Goal: Transaction & Acquisition: Purchase product/service

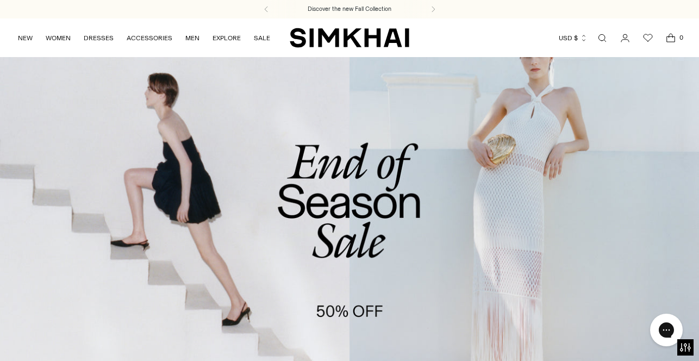
click at [601, 37] on link "Open search modal" at bounding box center [602, 38] width 22 height 22
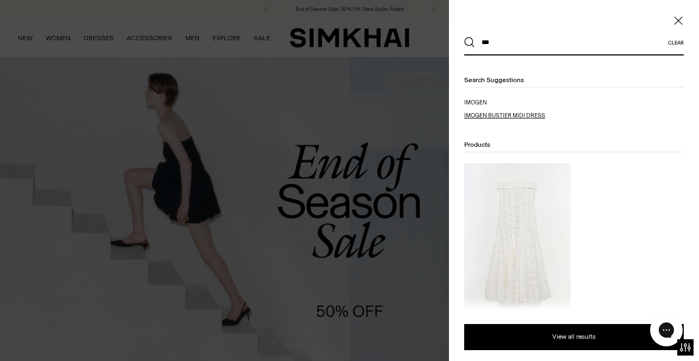
type input "***"
click at [504, 117] on span "gen bustier midi dress" at bounding box center [510, 115] width 70 height 7
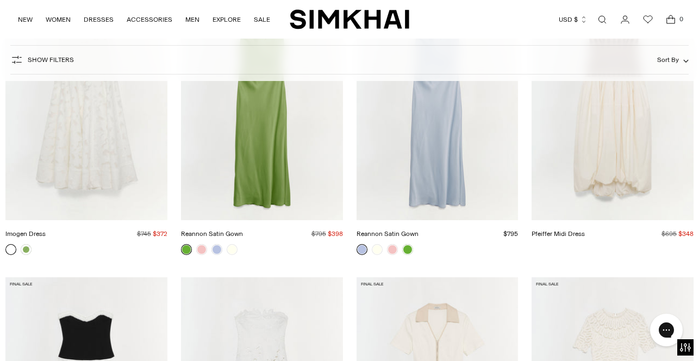
scroll to position [248, 0]
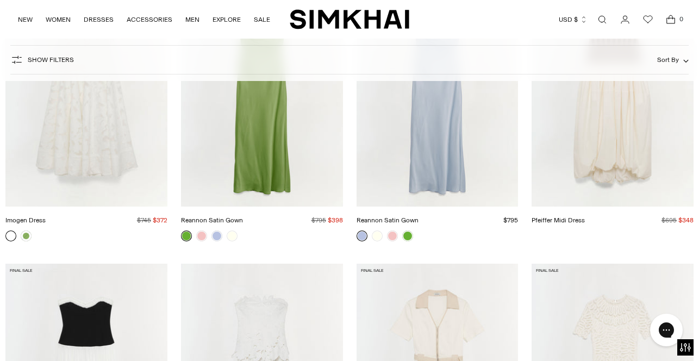
click at [0, 0] on img "Imogen Dress" at bounding box center [0, 0] width 0 height 0
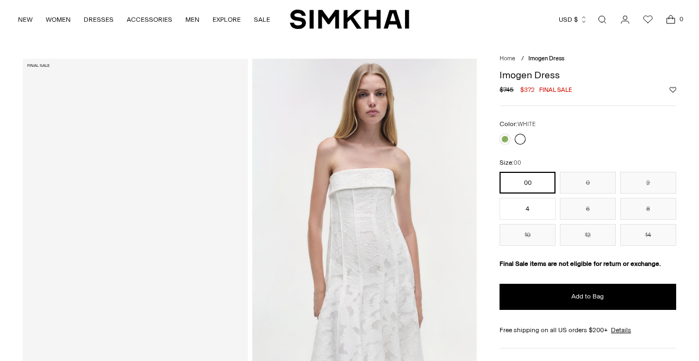
scroll to position [21, 0]
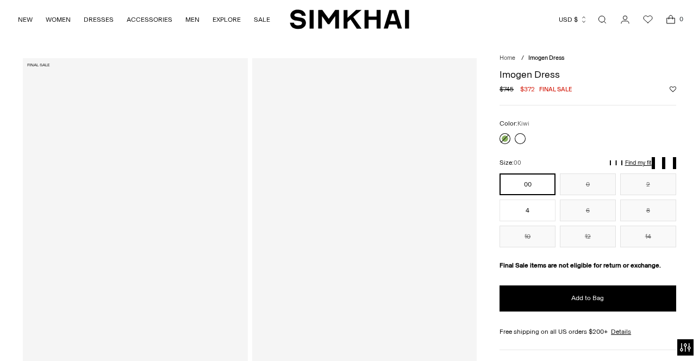
click at [503, 136] on link at bounding box center [504, 138] width 11 height 11
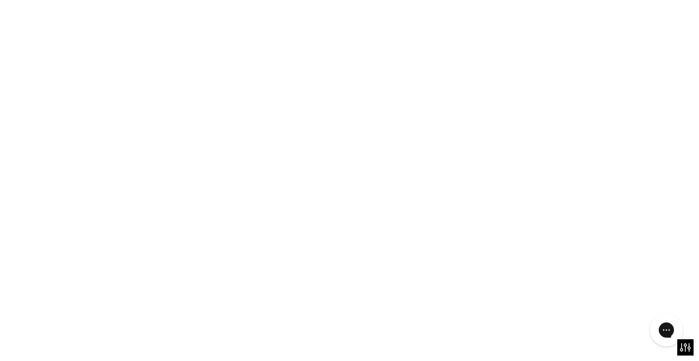
scroll to position [0, 0]
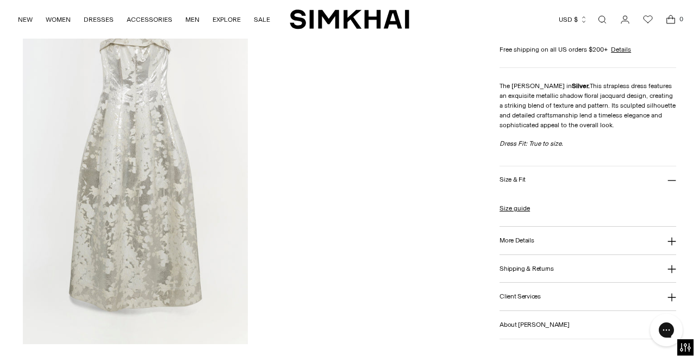
scroll to position [1075, 0]
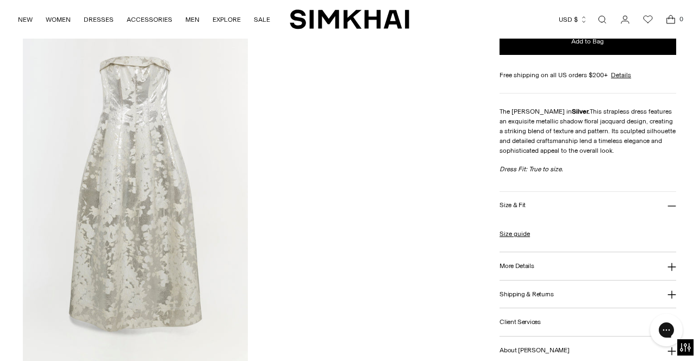
click at [158, 154] on img at bounding box center [135, 196] width 224 height 337
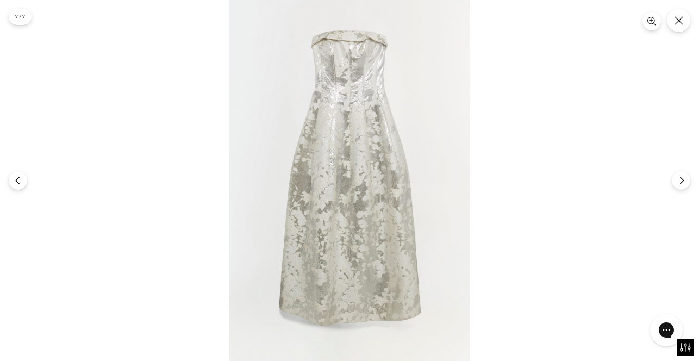
click at [405, 154] on img at bounding box center [349, 180] width 241 height 361
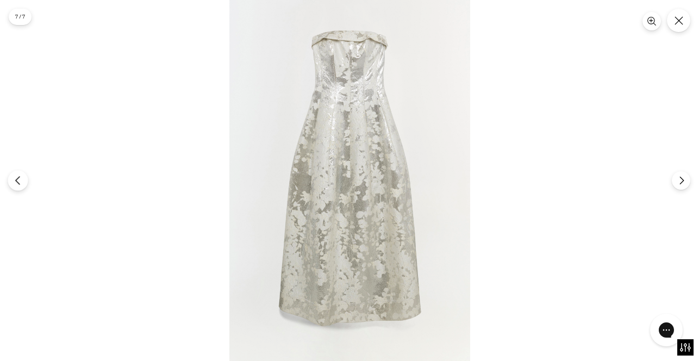
click at [22, 183] on icon "Previous" at bounding box center [18, 180] width 10 height 10
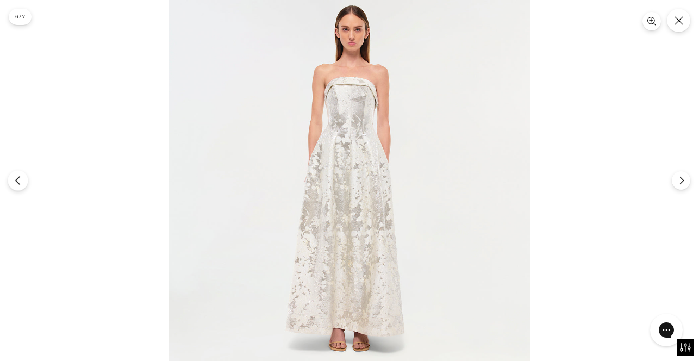
click at [21, 183] on icon "Previous" at bounding box center [18, 180] width 10 height 10
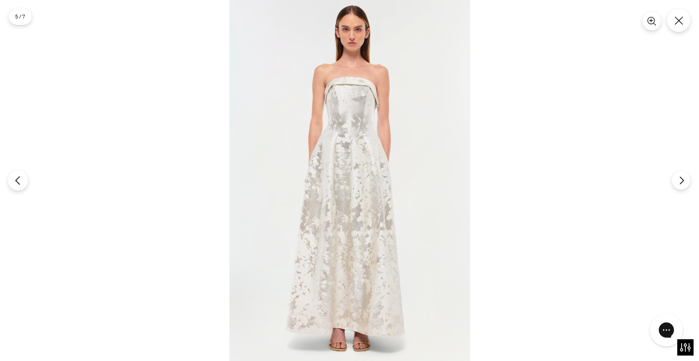
click at [17, 185] on icon "Previous" at bounding box center [18, 180] width 10 height 10
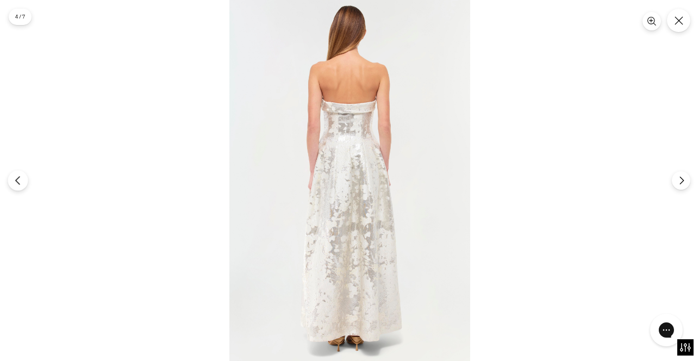
click at [17, 185] on icon "Previous" at bounding box center [18, 180] width 10 height 10
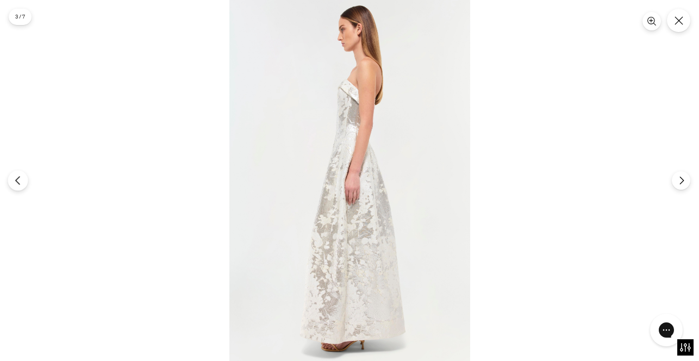
click at [17, 185] on icon "Previous" at bounding box center [18, 180] width 10 height 10
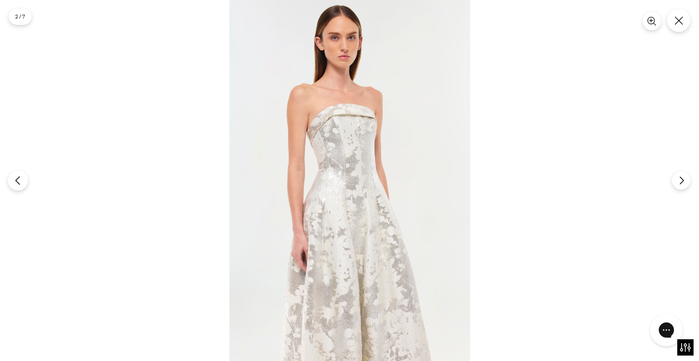
click at [17, 185] on icon "Previous" at bounding box center [18, 180] width 10 height 10
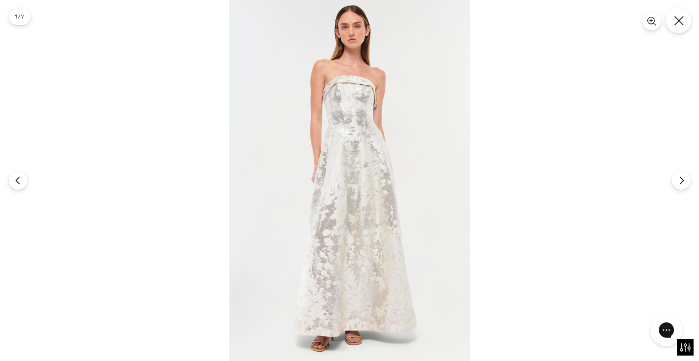
click at [678, 20] on icon "Close" at bounding box center [678, 20] width 9 height 9
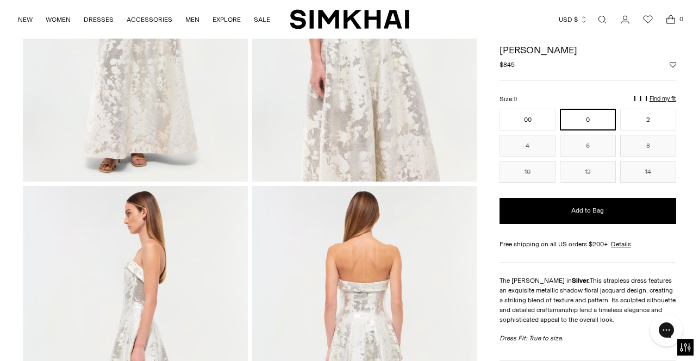
scroll to position [0, 0]
